Goal: Navigation & Orientation: Find specific page/section

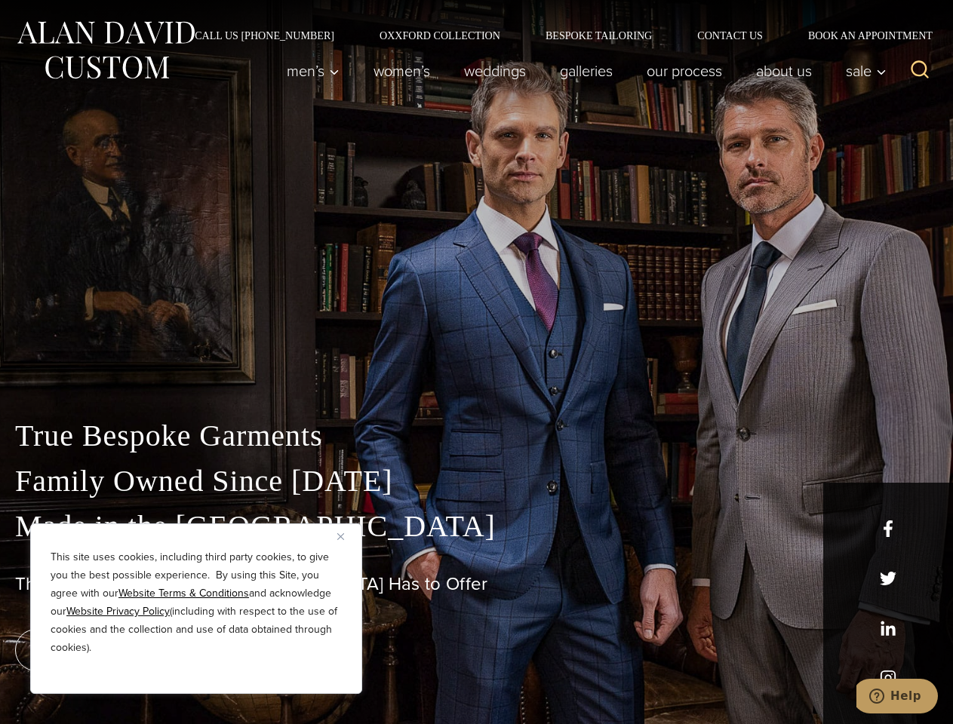
click at [476, 362] on div "True Bespoke Garments Family Owned Since [DATE] Made in [GEOGRAPHIC_DATA] The B…" at bounding box center [476, 531] width 953 height 386
click at [346, 537] on button "Close" at bounding box center [346, 536] width 18 height 18
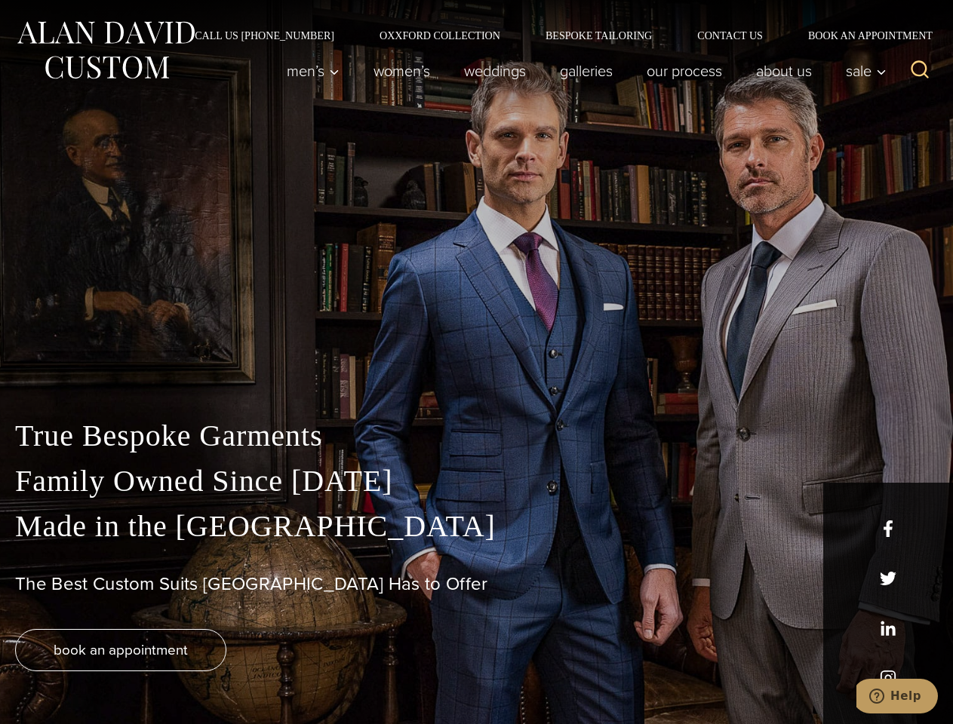
click at [196, 674] on div "True Bespoke Garments Family Owned Since [DATE] Made in [GEOGRAPHIC_DATA] The B…" at bounding box center [476, 569] width 953 height 311
click at [920, 71] on icon "Search" at bounding box center [920, 70] width 22 height 22
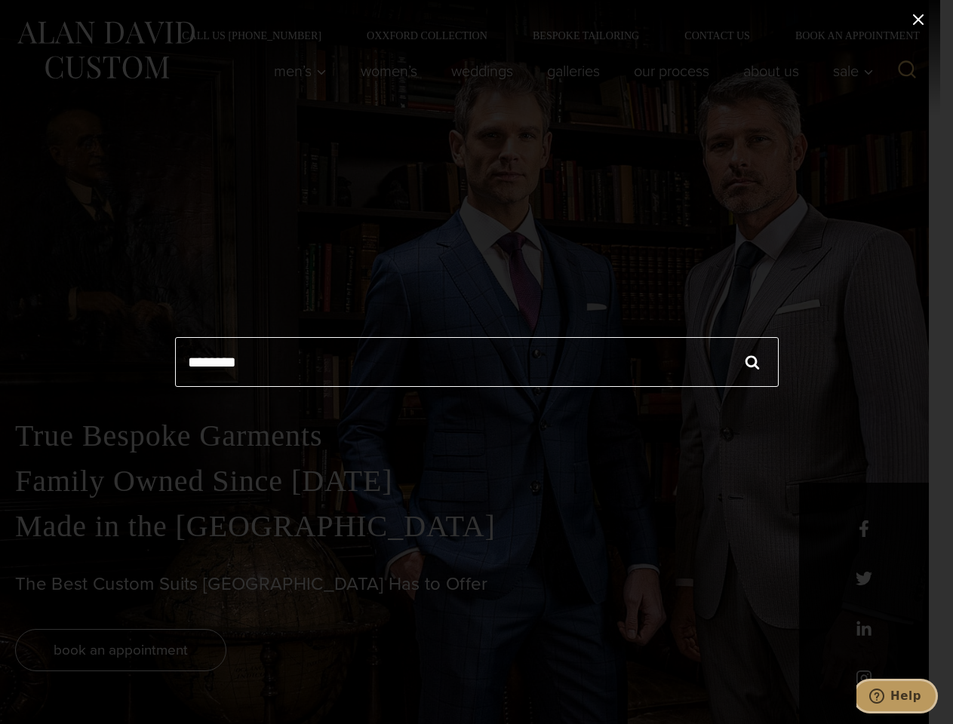
click at [884, 697] on icon "Help" at bounding box center [876, 696] width 15 height 15
